Goal: Task Accomplishment & Management: Use online tool/utility

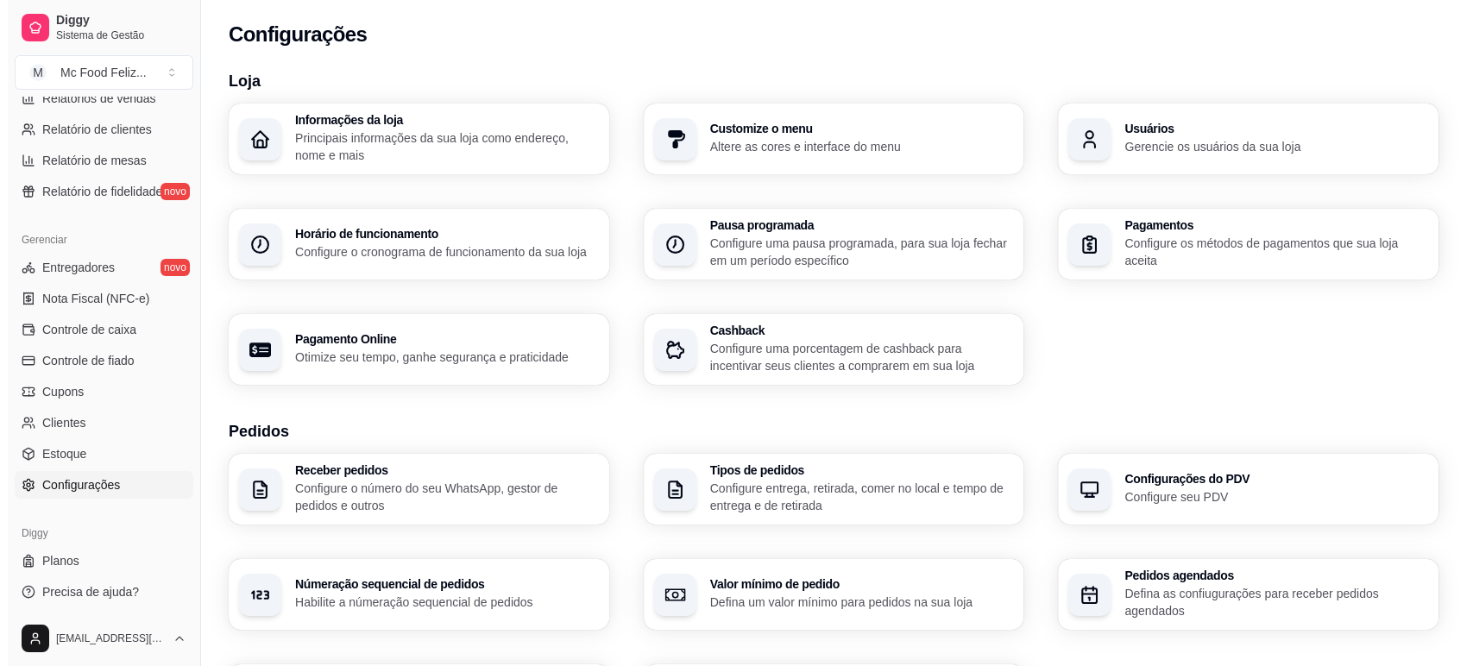
scroll to position [542, 0]
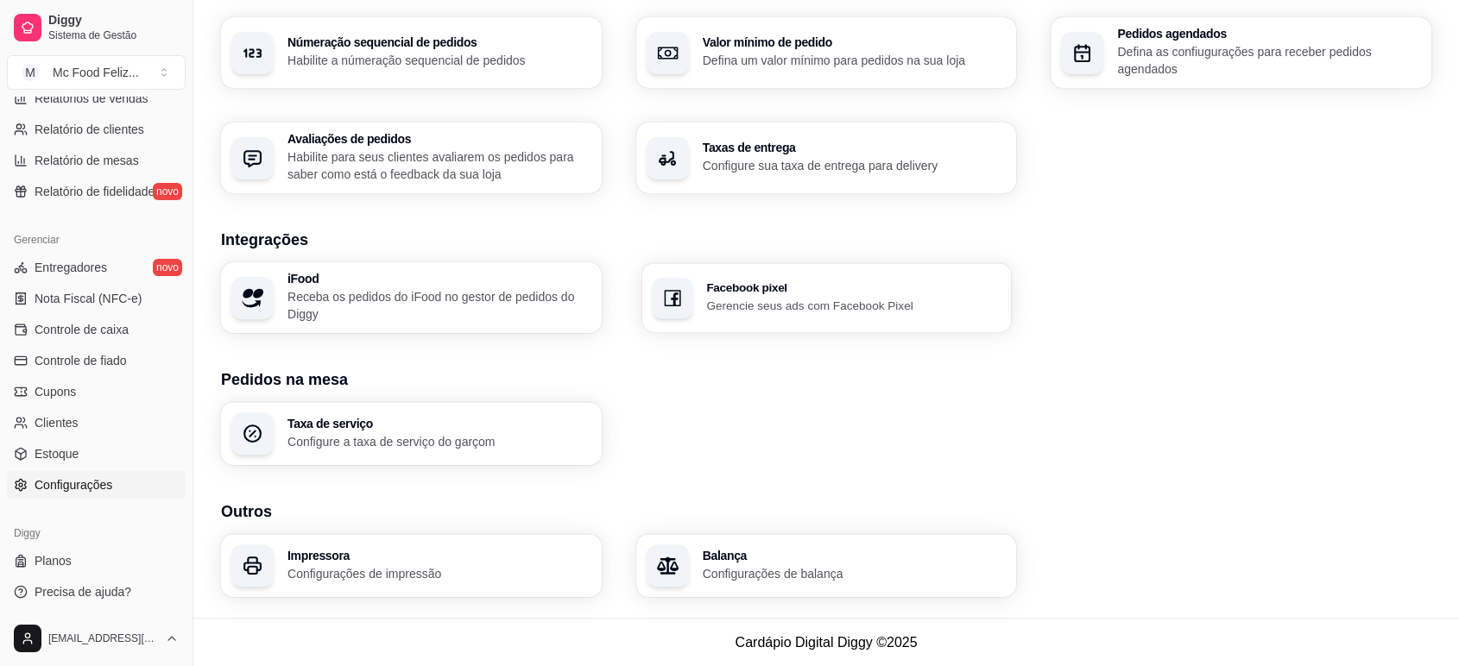
click at [759, 282] on h3 "Facebook pixel" at bounding box center [853, 288] width 294 height 12
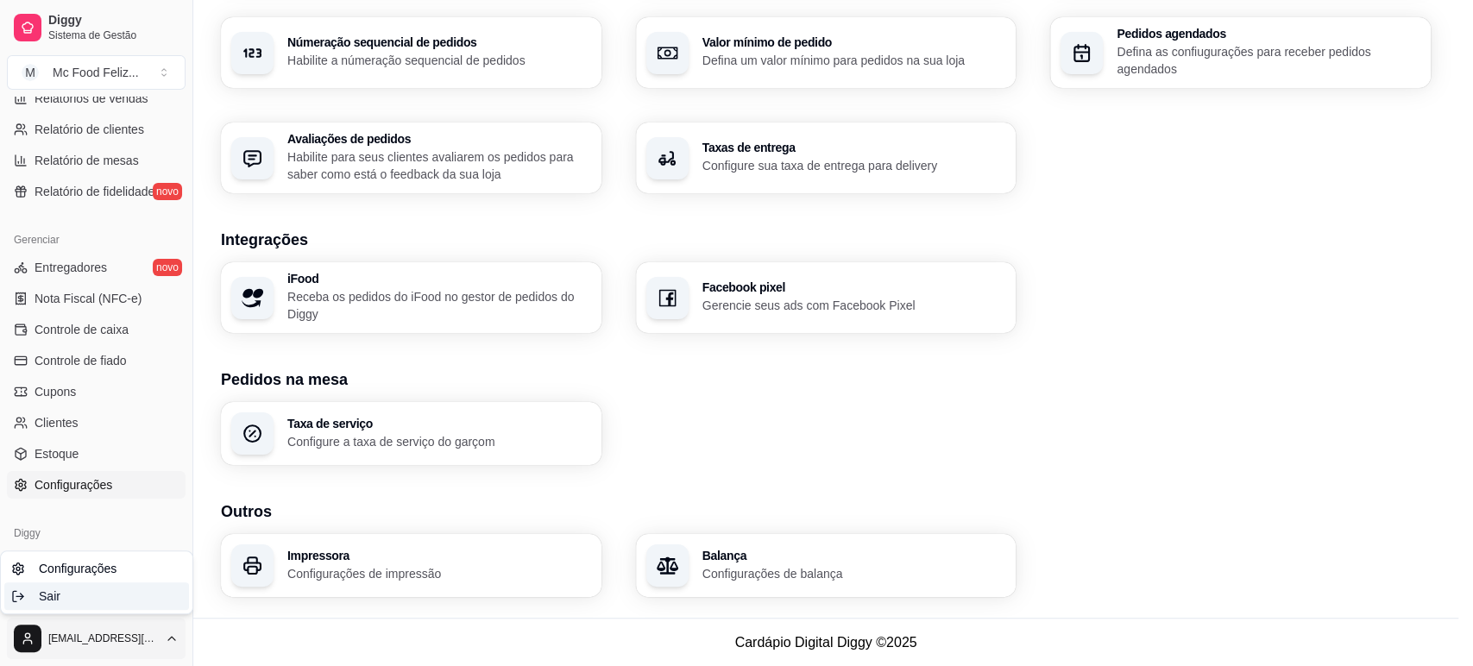
click at [136, 596] on div "Sair" at bounding box center [96, 597] width 185 height 28
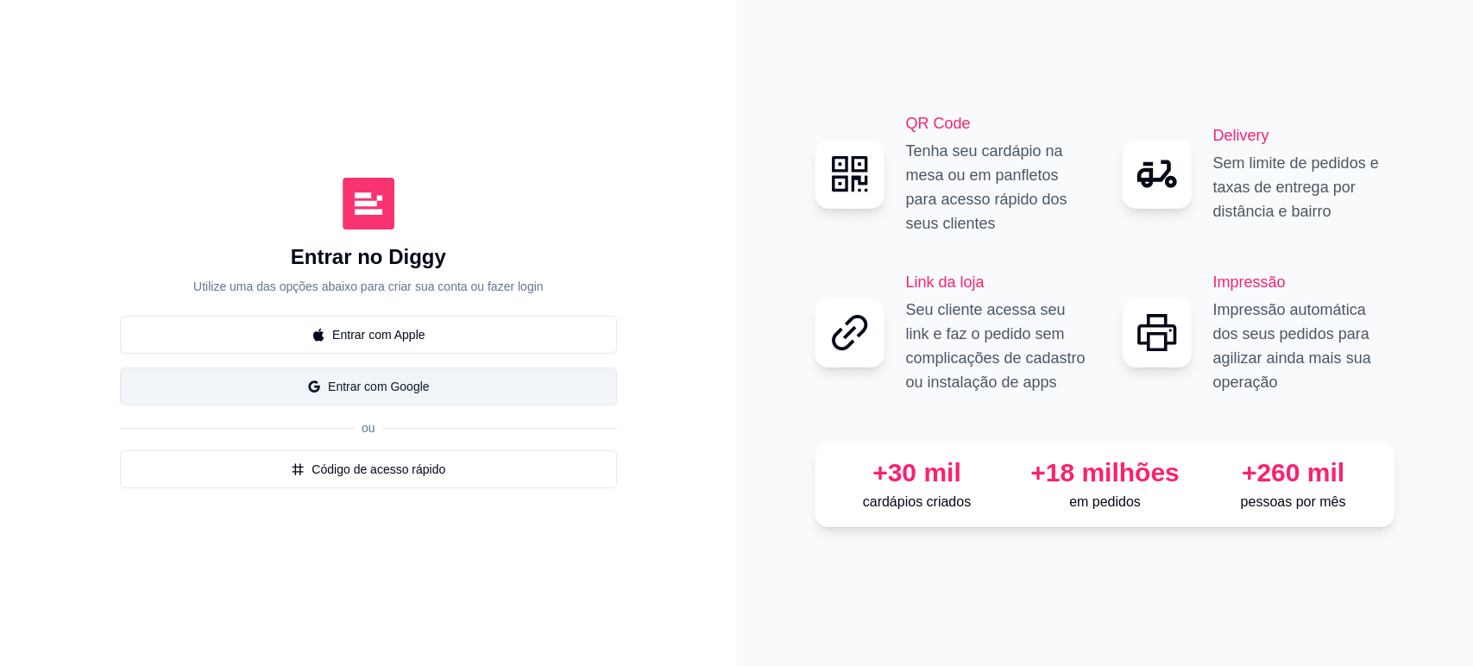
click at [392, 401] on button "Entrar com Google" at bounding box center [368, 387] width 497 height 38
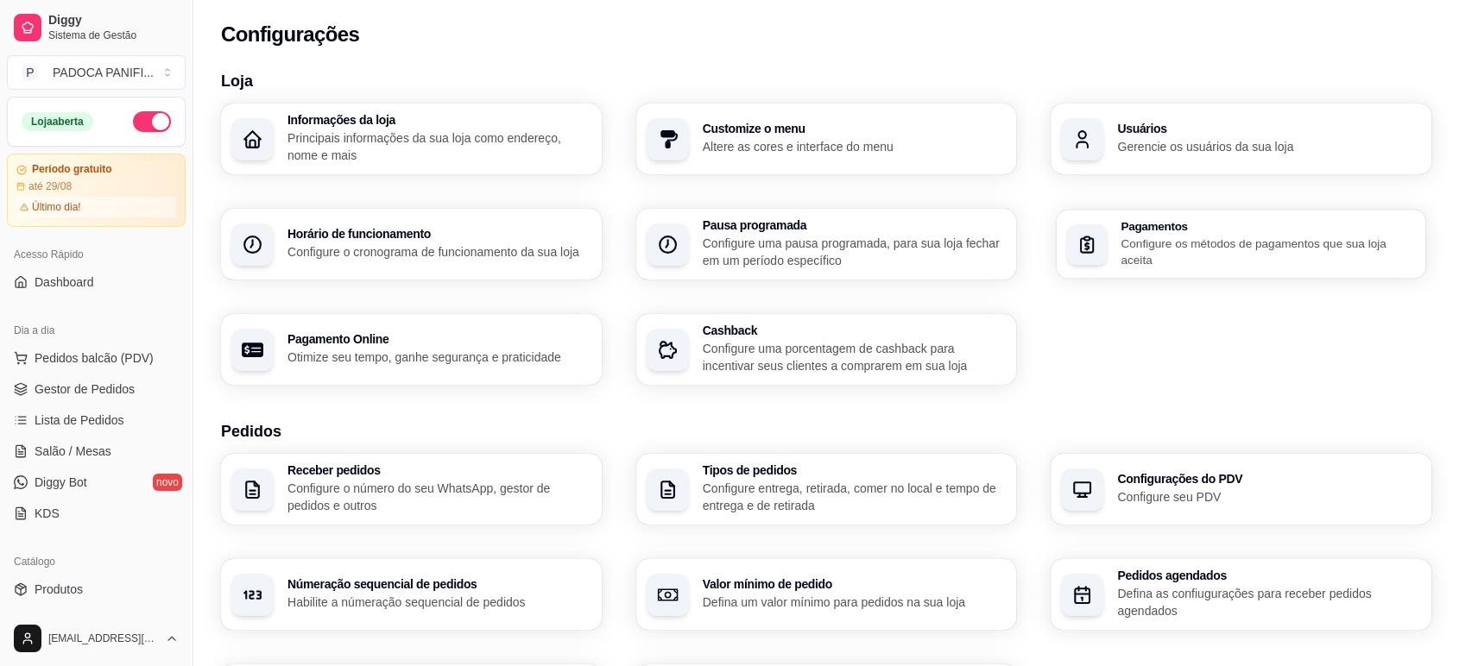
click at [1139, 254] on p "Configure os métodos de pagamentos que sua loja aceita" at bounding box center [1268, 252] width 294 height 34
click at [89, 354] on span "Pedidos balcão (PDV)" at bounding box center [94, 358] width 119 height 17
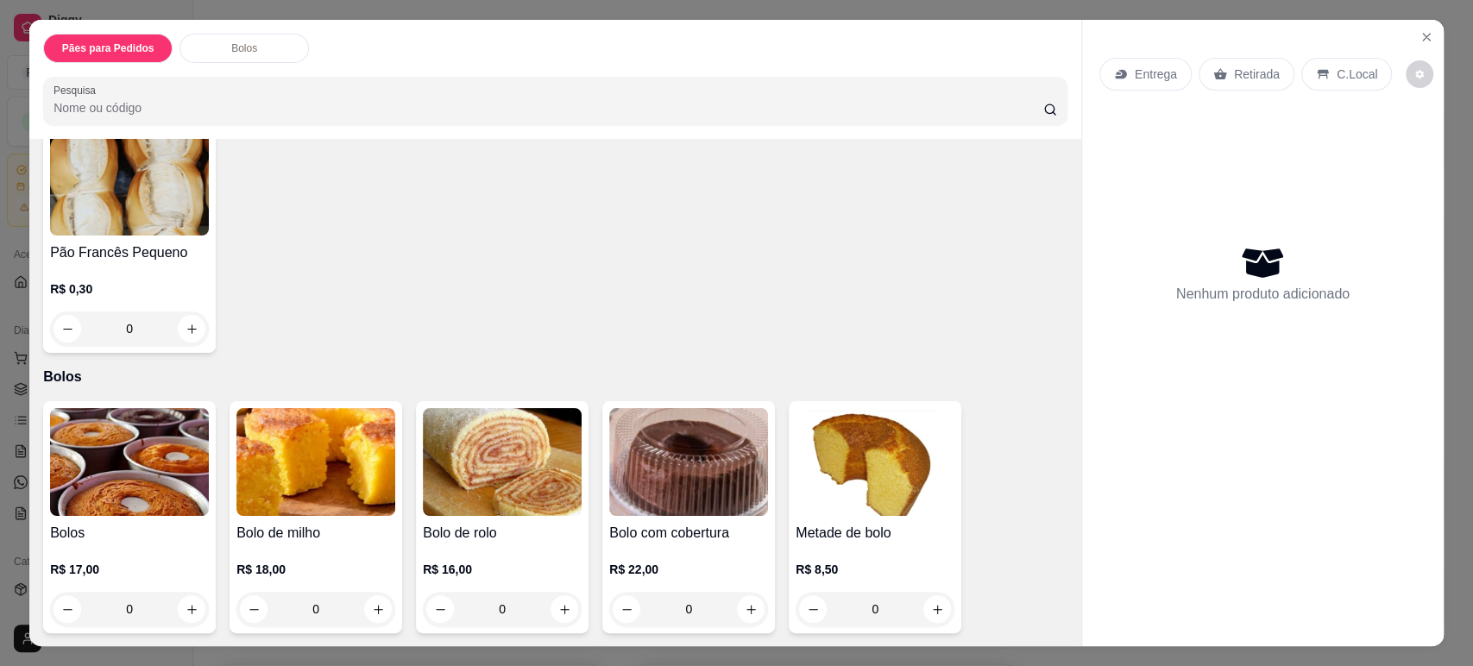
scroll to position [35, 0]
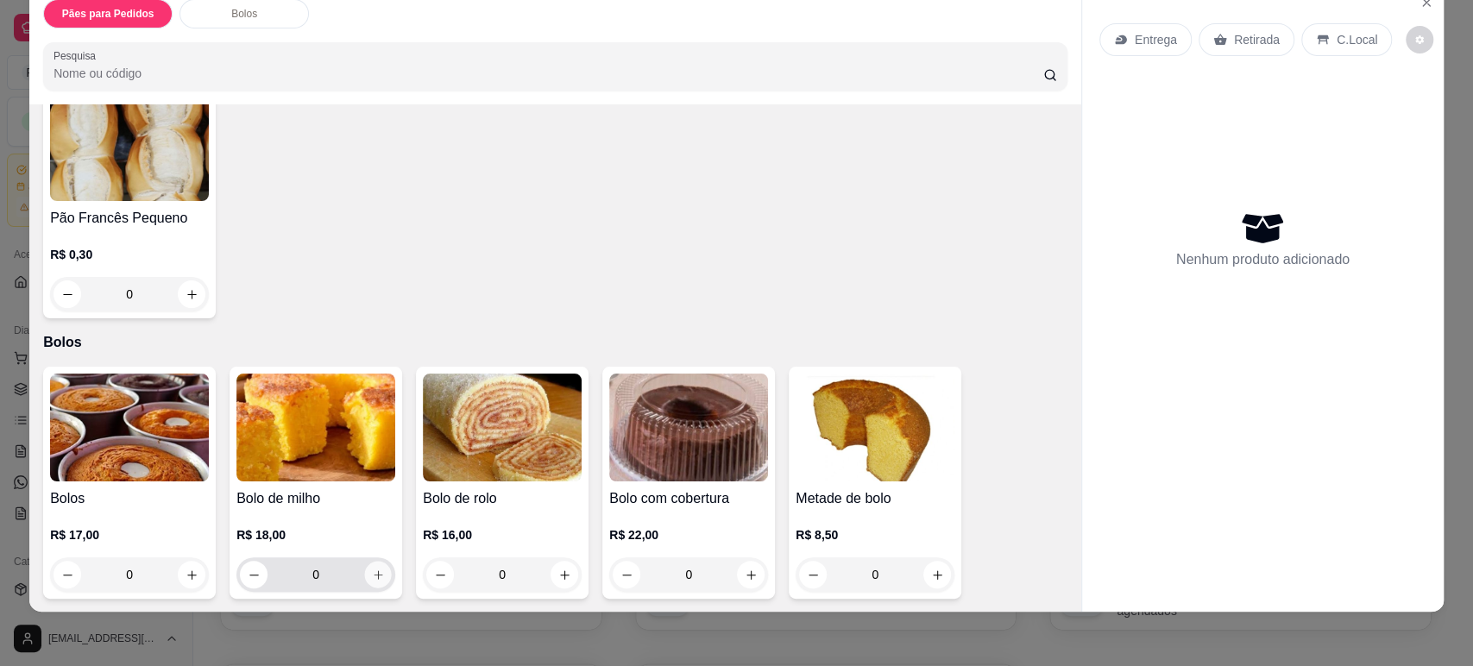
click at [380, 577] on button "increase-product-quantity" at bounding box center [378, 575] width 27 height 27
type input "1"
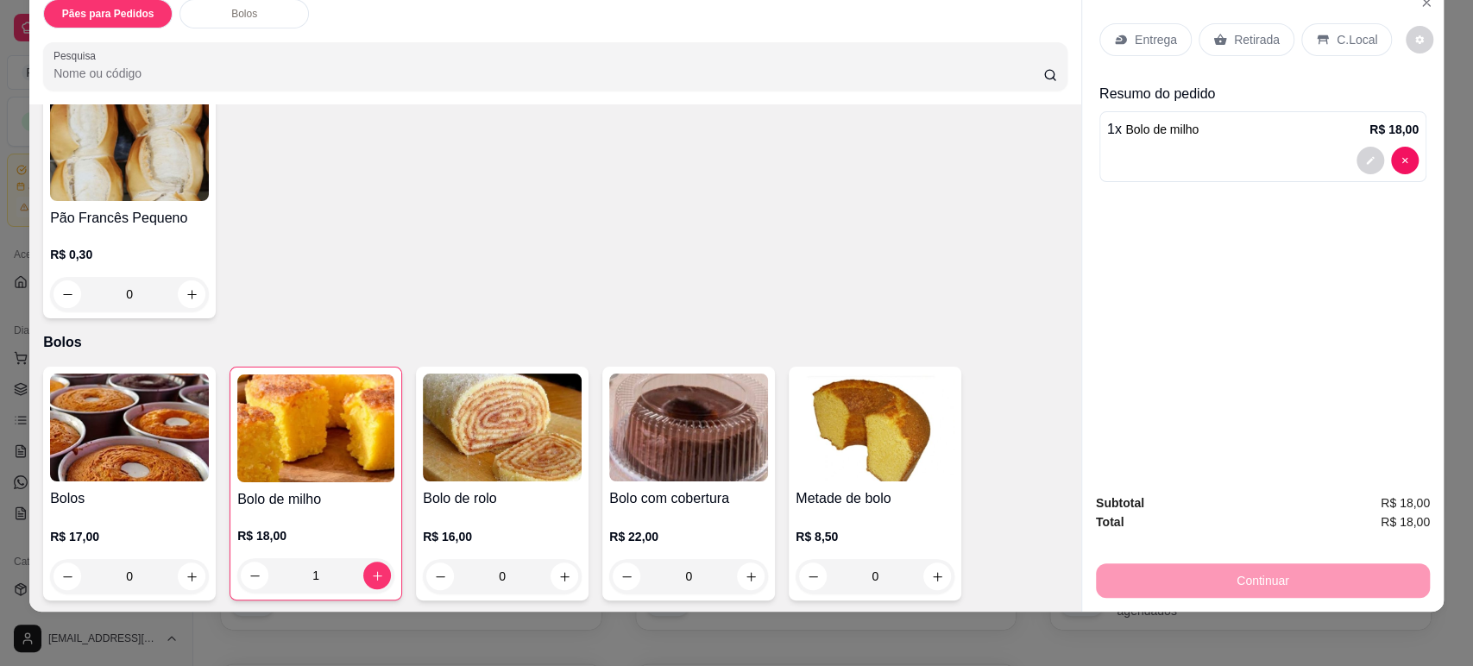
click at [1236, 43] on p "Retirada" at bounding box center [1257, 39] width 46 height 17
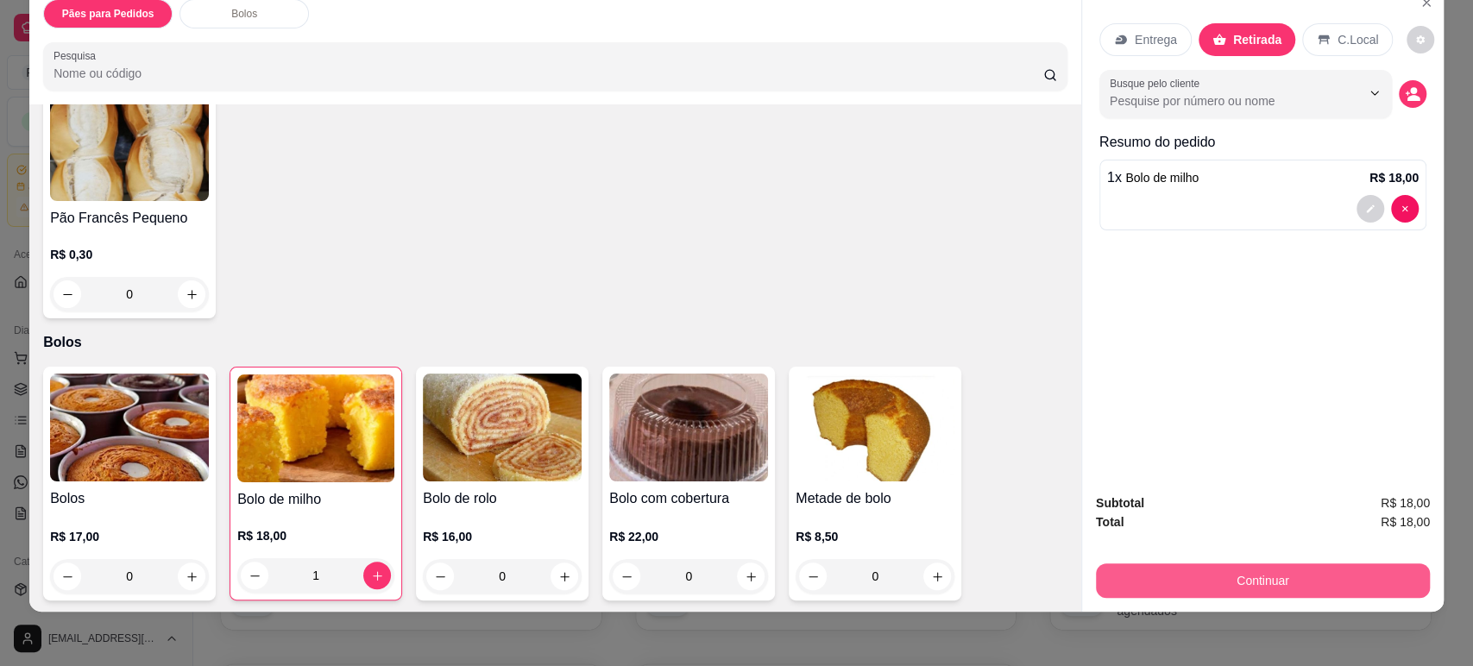
click at [1220, 565] on button "Continuar" at bounding box center [1263, 581] width 334 height 35
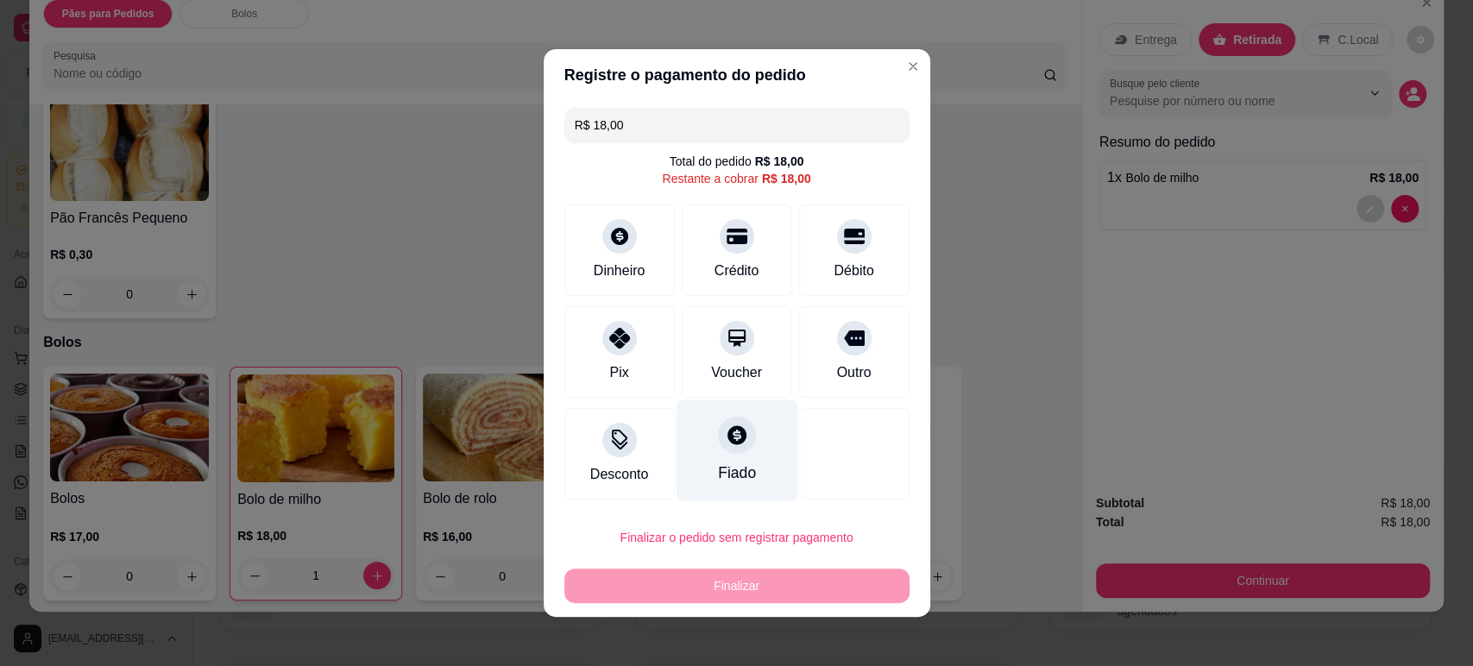
click at [732, 426] on icon at bounding box center [736, 435] width 22 height 22
